Goal: Information Seeking & Learning: Learn about a topic

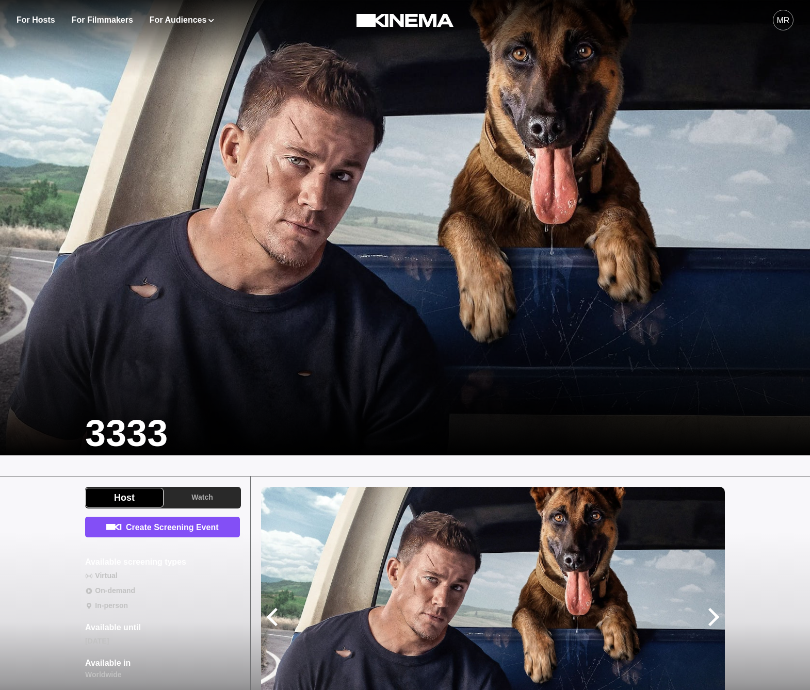
scroll to position [172, 0]
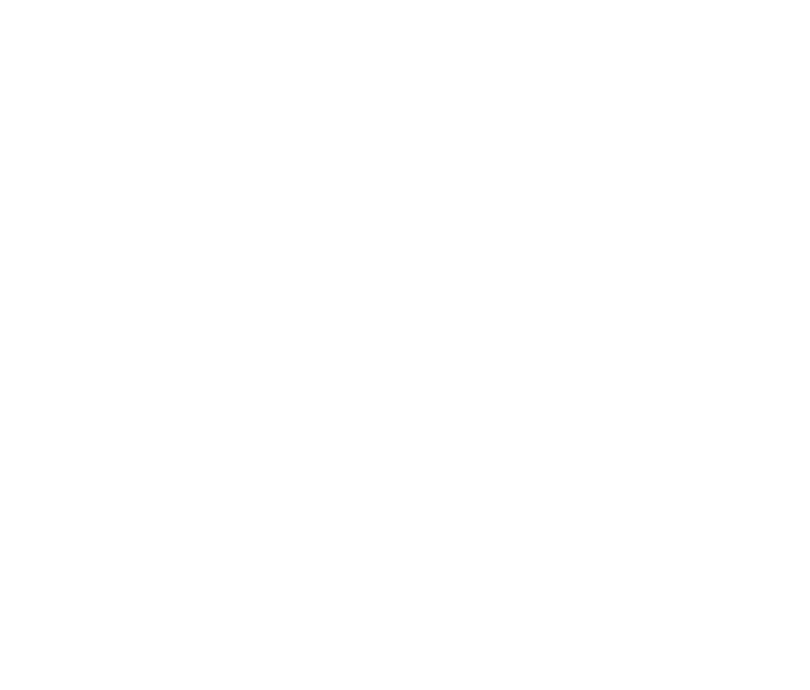
scroll to position [158, 0]
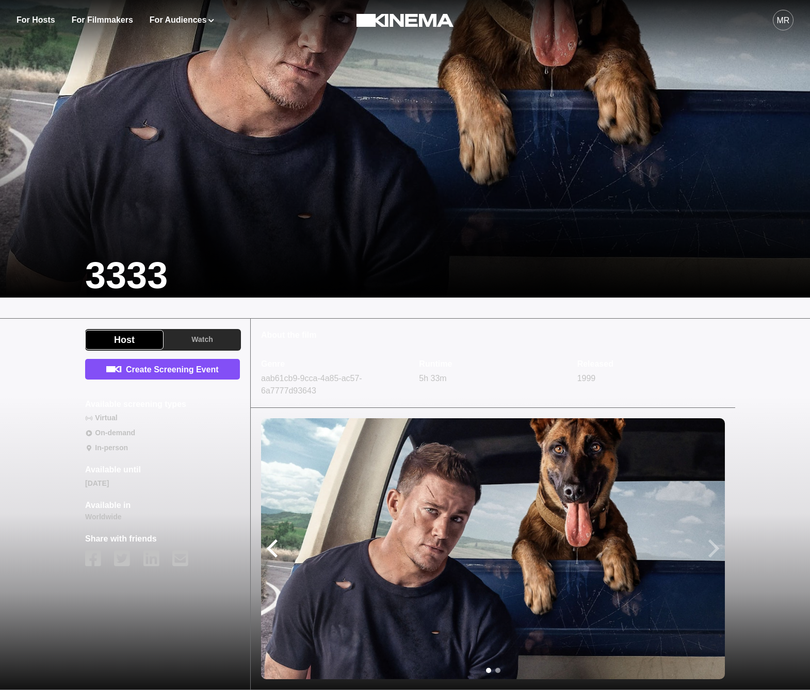
click at [705, 551] on div at bounding box center [710, 549] width 18 height 18
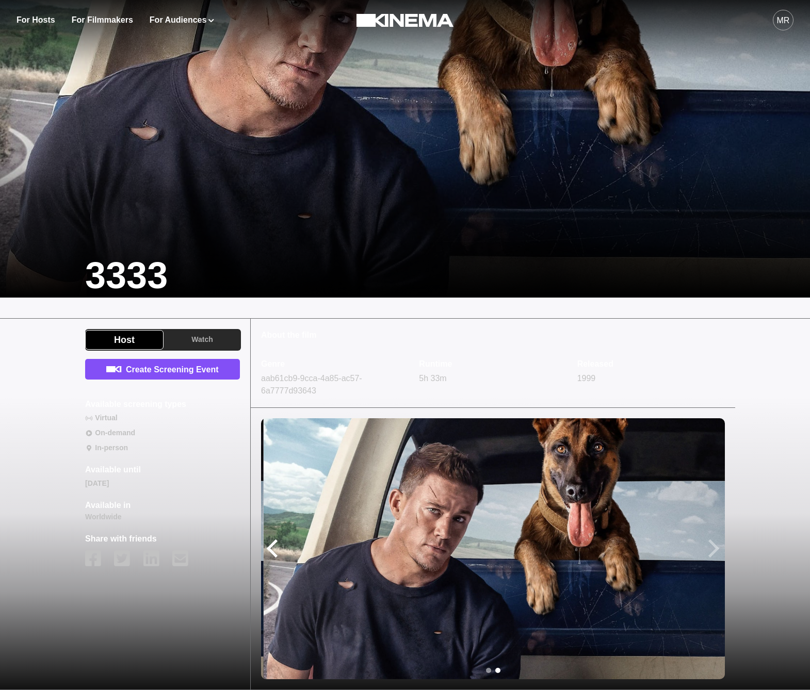
click at [706, 551] on div at bounding box center [710, 549] width 18 height 18
